Goal: Use online tool/utility: Utilize a website feature to perform a specific function

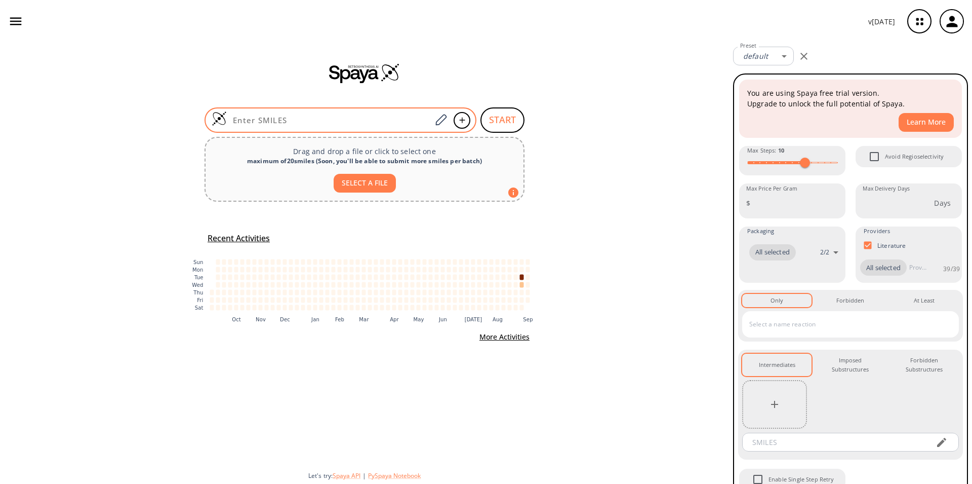
click at [272, 115] on input at bounding box center [329, 120] width 205 height 10
paste input "Clc1cc2nc(CN)oc2cc1"
type input "Clc1cc2nc(CN)oc2cc1"
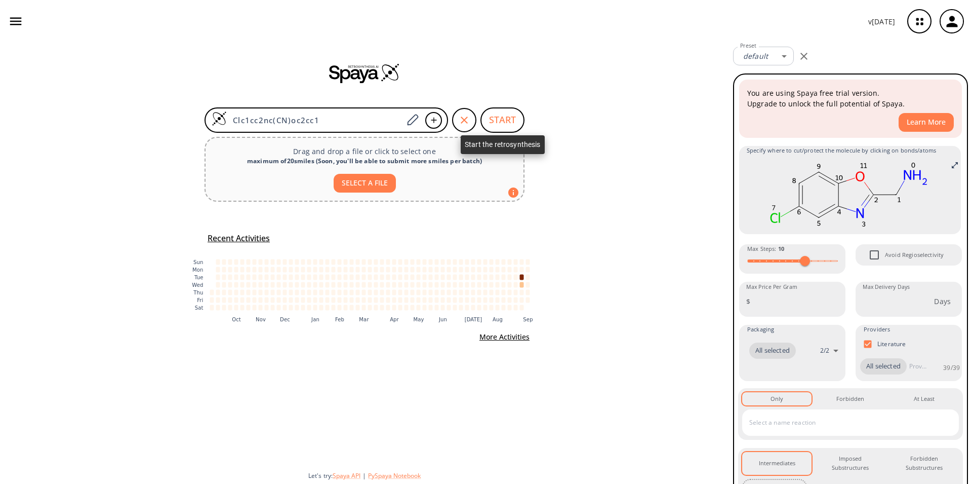
click at [507, 125] on button "START" at bounding box center [502, 119] width 44 height 25
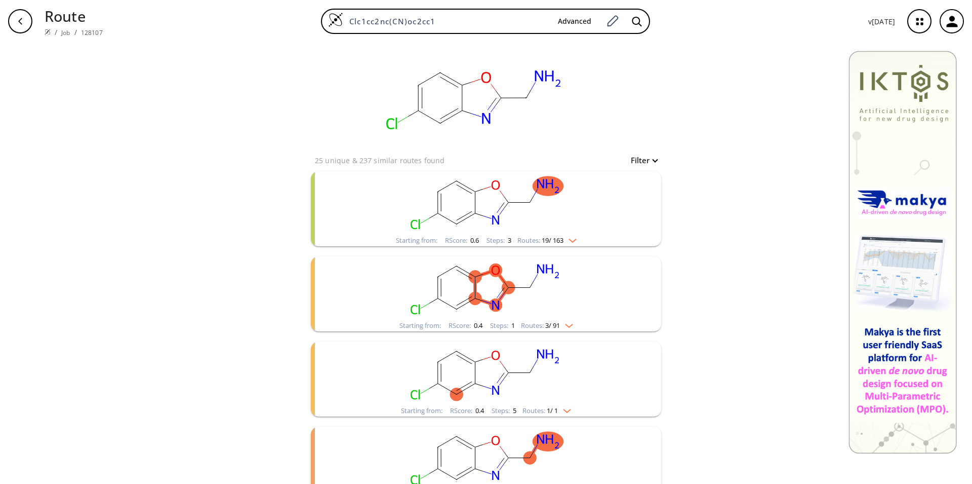
click at [451, 217] on rect "clusters" at bounding box center [485, 202] width 263 height 63
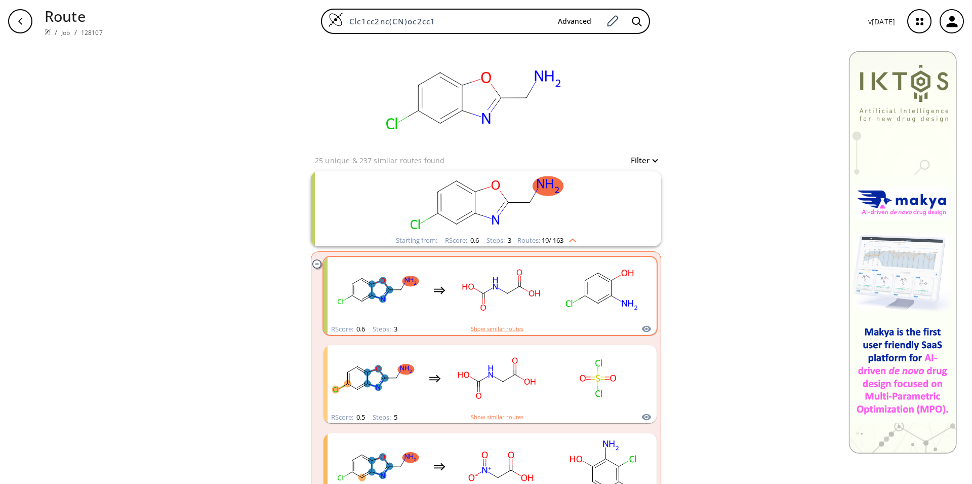
click at [459, 310] on rect "clusters" at bounding box center [501, 289] width 91 height 63
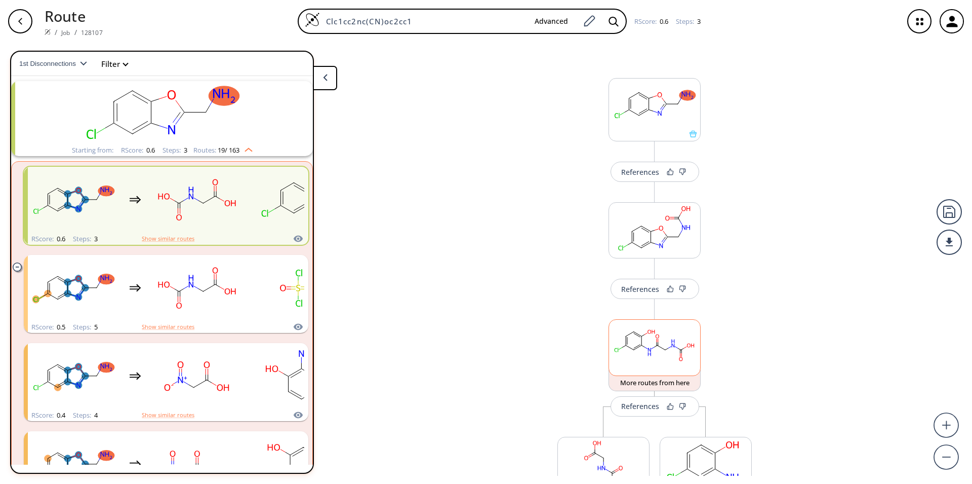
scroll to position [105, 0]
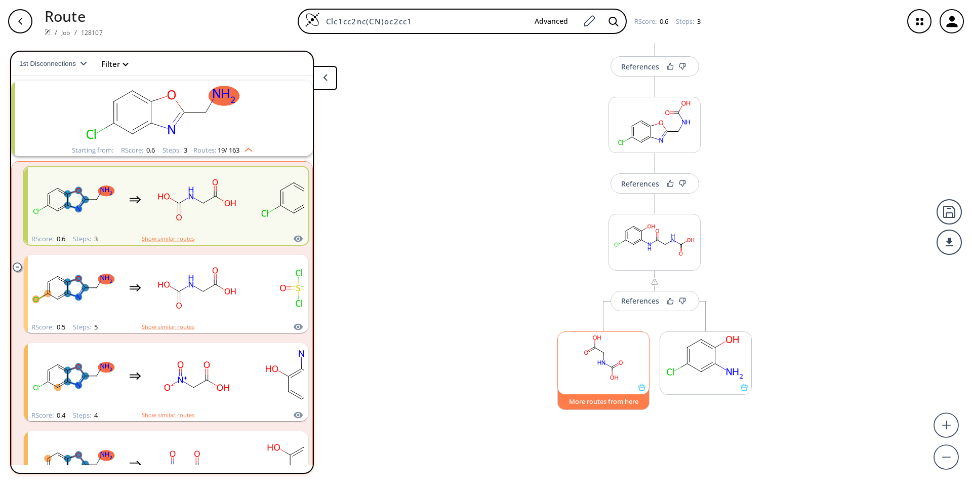
click at [601, 402] on button "More routes from here" at bounding box center [603, 399] width 92 height 22
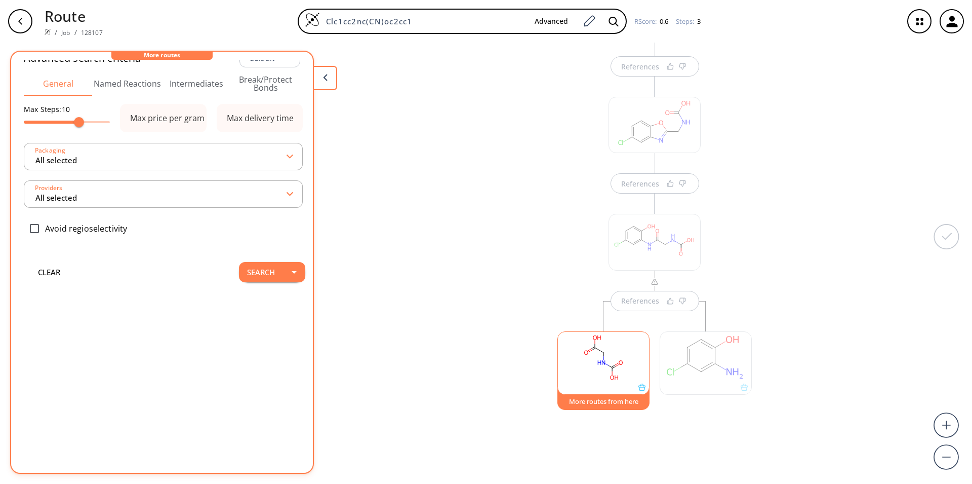
scroll to position [0, 0]
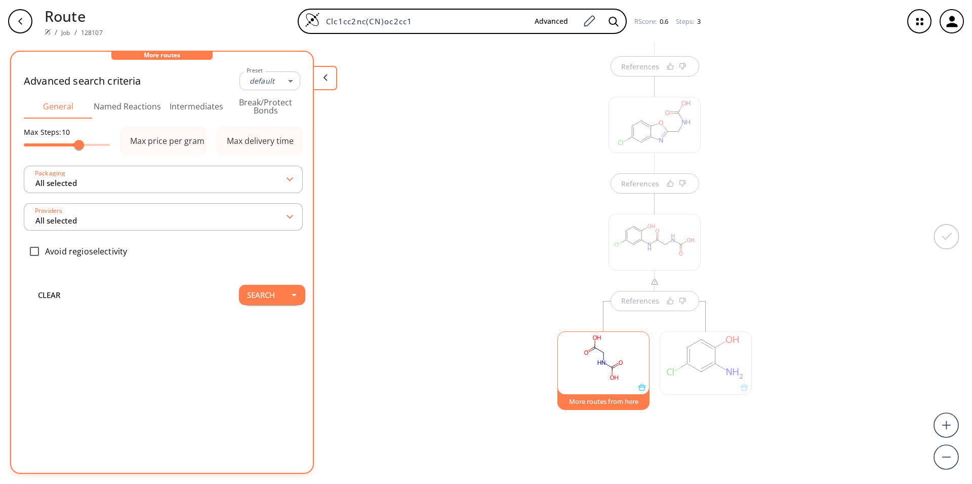
type input "All selected"
type input "-1"
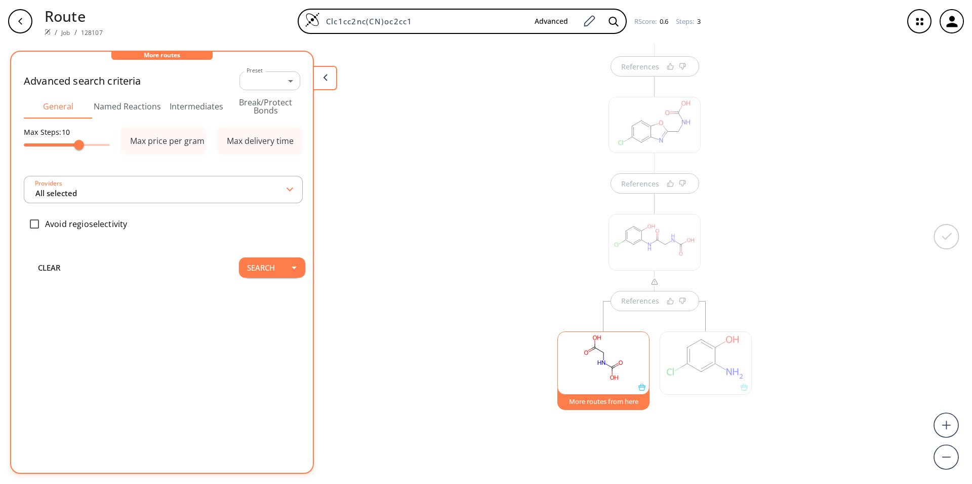
type input "All selected"
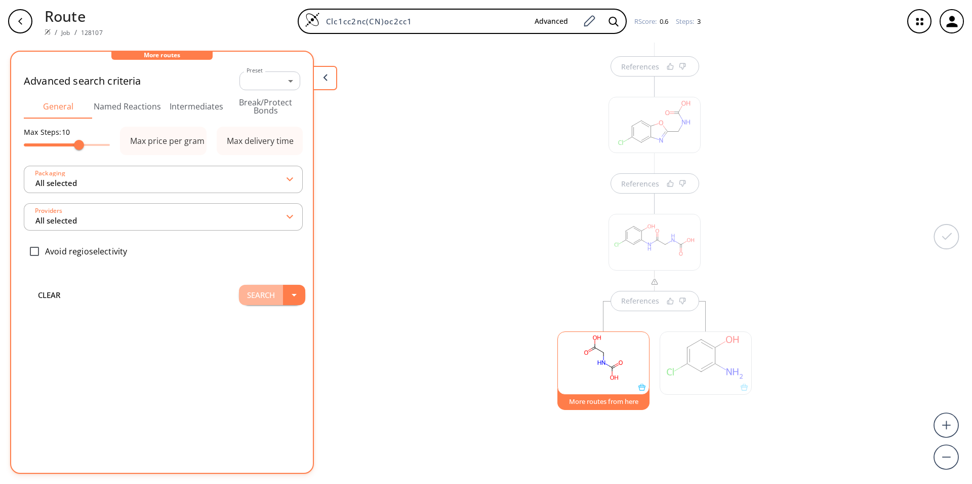
click at [272, 288] on button "Search" at bounding box center [261, 295] width 44 height 20
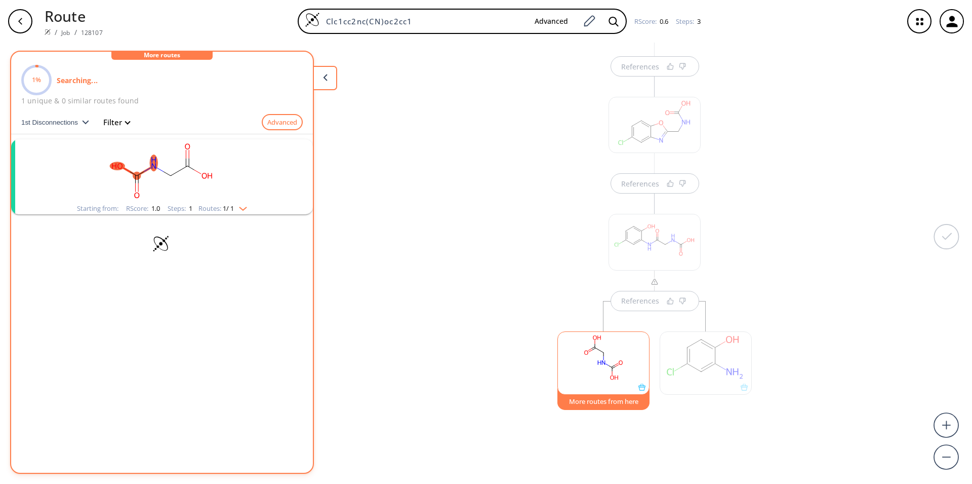
click at [618, 357] on rect at bounding box center [603, 358] width 91 height 52
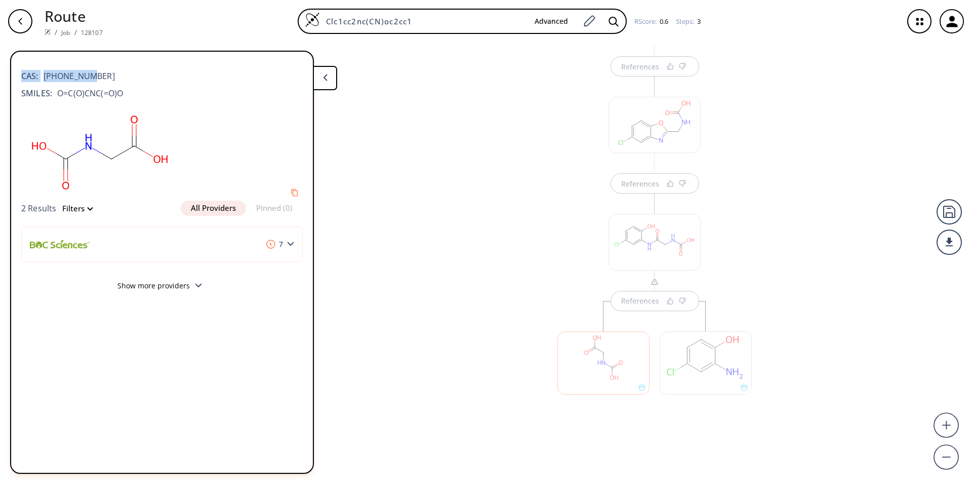
drag, startPoint x: 99, startPoint y: 74, endPoint x: 19, endPoint y: 68, distance: 80.8
click at [19, 68] on div "CAS: [PHONE_NUMBER] SMILES: O=C(O)CNC(=O)O 2 Results Filters All Providers Pinn…" at bounding box center [162, 179] width 302 height 239
copy div "CAS: [PHONE_NUMBER]"
click at [657, 192] on div "References" at bounding box center [654, 308] width 215 height 251
click at [657, 186] on div "References" at bounding box center [654, 308] width 215 height 251
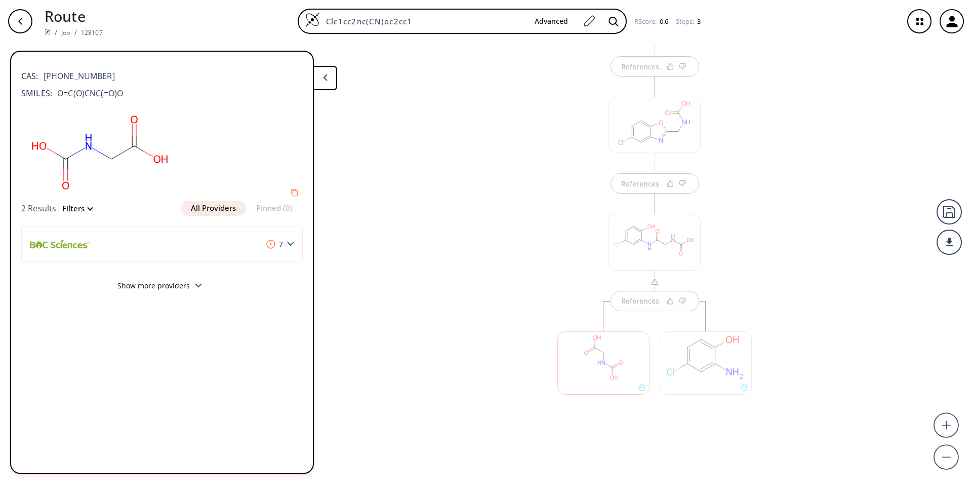
click at [657, 186] on div "References" at bounding box center [654, 308] width 215 height 251
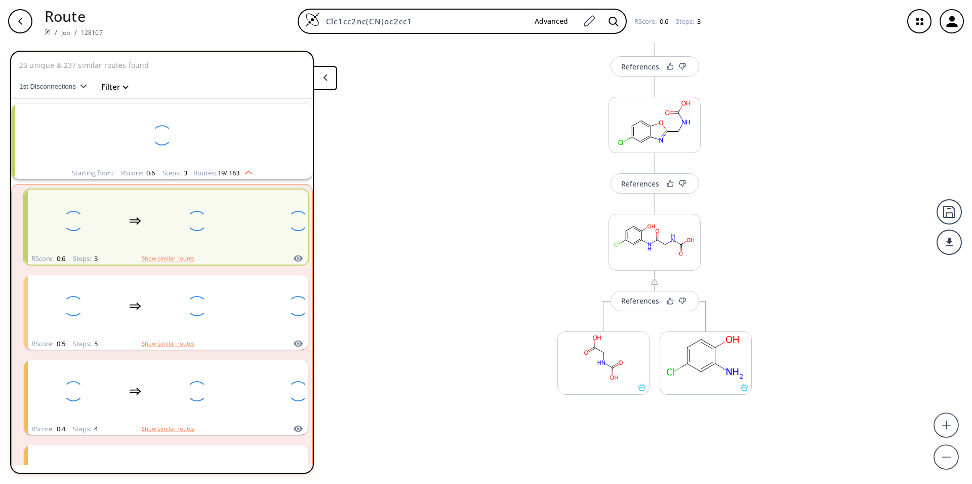
scroll to position [23, 0]
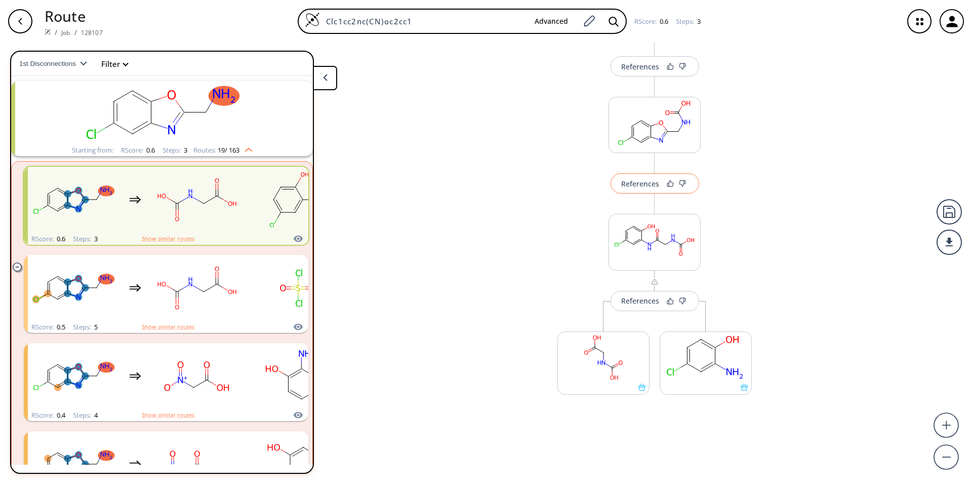
click at [645, 181] on div "References" at bounding box center [640, 183] width 38 height 7
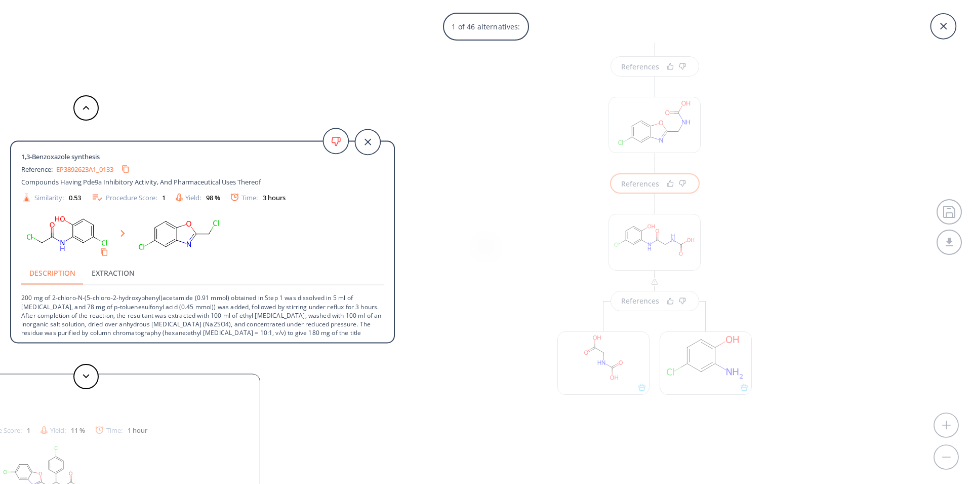
click at [83, 171] on link "EP3892623A1_0133" at bounding box center [84, 169] width 57 height 7
click at [85, 378] on icon at bounding box center [86, 376] width 7 height 5
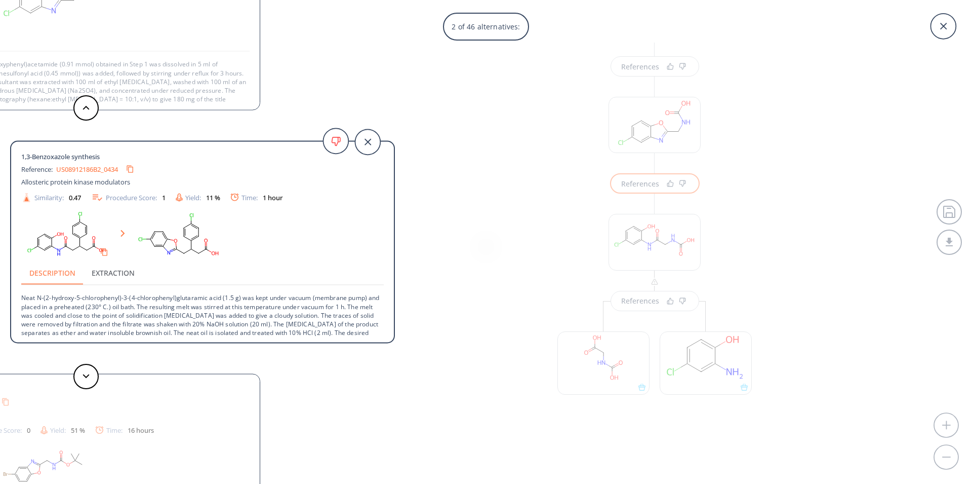
click at [77, 168] on link "US08912186B2_0434" at bounding box center [87, 169] width 62 height 7
